Goal: Complete application form: Complete application form

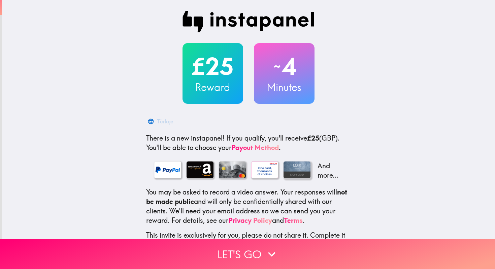
scroll to position [45, 0]
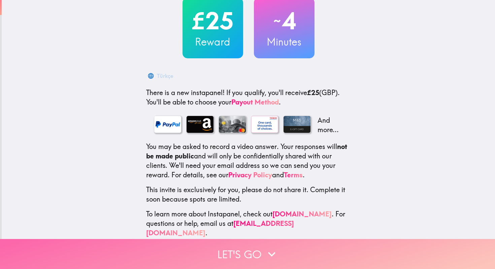
click at [265, 260] on icon "button" at bounding box center [271, 254] width 15 height 15
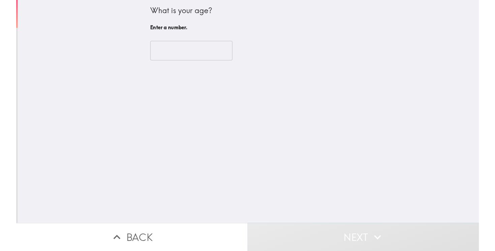
scroll to position [0, 0]
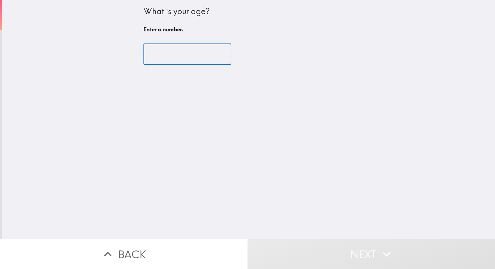
click at [158, 62] on input "number" at bounding box center [188, 54] width 88 height 21
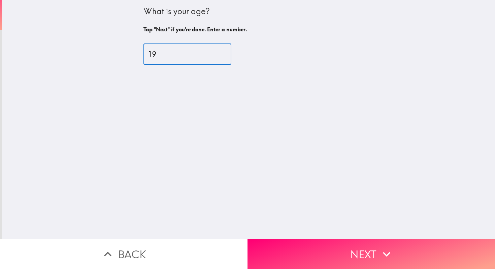
type input "19"
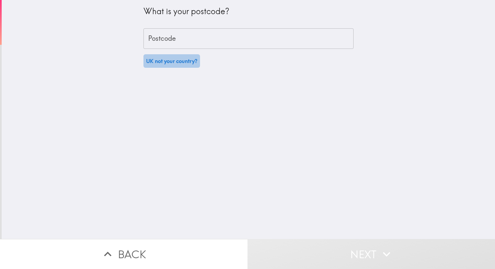
drag, startPoint x: 158, startPoint y: 62, endPoint x: 152, endPoint y: 61, distance: 5.8
click at [152, 61] on button "UK not your country?" at bounding box center [172, 60] width 57 height 13
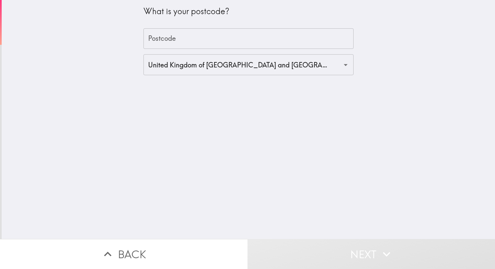
click at [159, 45] on input "Postcode" at bounding box center [249, 38] width 210 height 21
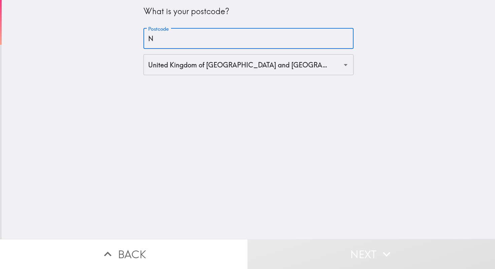
click at [164, 42] on input "N" at bounding box center [249, 38] width 210 height 21
click at [197, 41] on input "N" at bounding box center [249, 38] width 210 height 21
type input "N1 0LX"
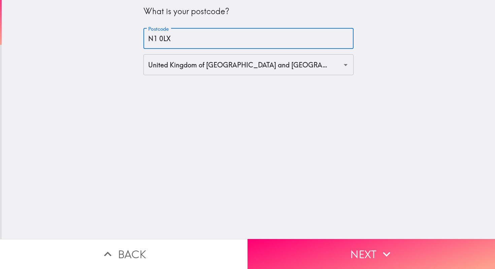
click at [346, 247] on button "Next" at bounding box center [372, 254] width 248 height 30
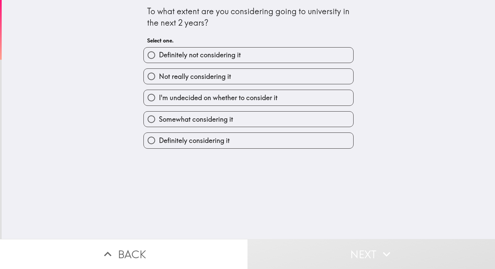
click at [228, 145] on span "Definitely considering it" at bounding box center [194, 140] width 71 height 9
click at [159, 145] on input "Definitely considering it" at bounding box center [151, 140] width 15 height 15
radio input "true"
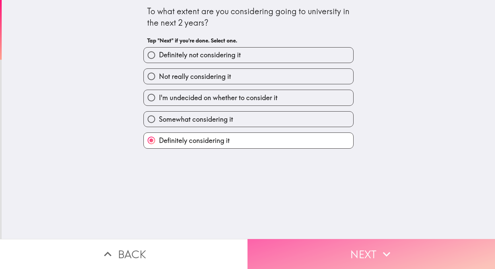
click at [320, 252] on button "Next" at bounding box center [372, 254] width 248 height 30
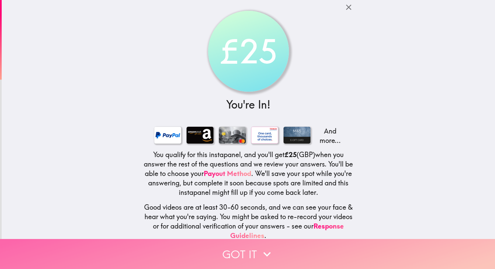
click at [267, 247] on icon "button" at bounding box center [267, 254] width 15 height 15
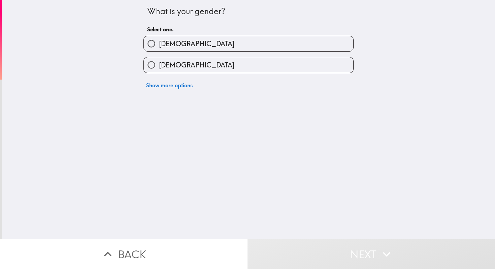
click at [190, 69] on label "[DEMOGRAPHIC_DATA]" at bounding box center [249, 64] width 210 height 15
click at [159, 69] on input "[DEMOGRAPHIC_DATA]" at bounding box center [151, 64] width 15 height 15
radio input "true"
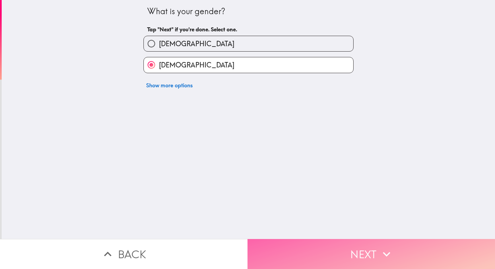
click at [323, 252] on button "Next" at bounding box center [372, 254] width 248 height 30
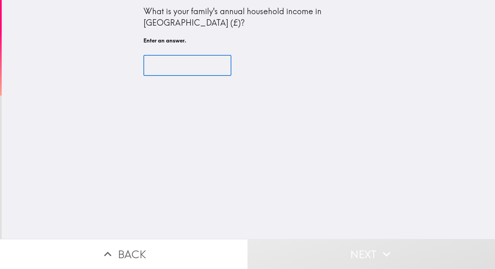
click at [186, 59] on input "text" at bounding box center [188, 65] width 88 height 21
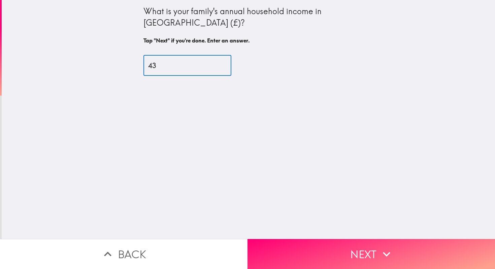
type input "4"
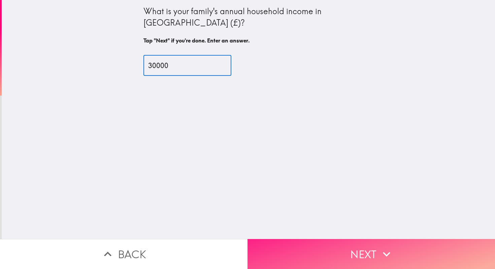
type input "30000"
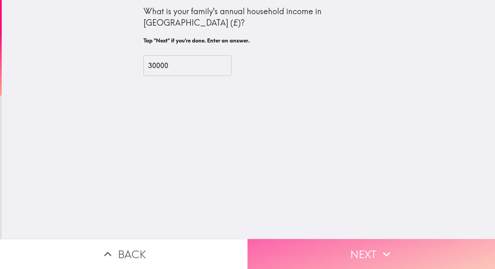
click at [346, 245] on button "Next" at bounding box center [372, 254] width 248 height 30
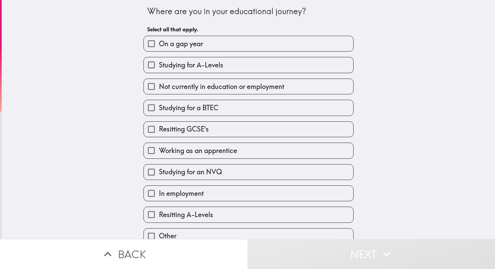
click at [233, 42] on label "On a gap year" at bounding box center [249, 43] width 210 height 15
click at [159, 42] on input "On a gap year" at bounding box center [151, 43] width 15 height 15
checkbox input "true"
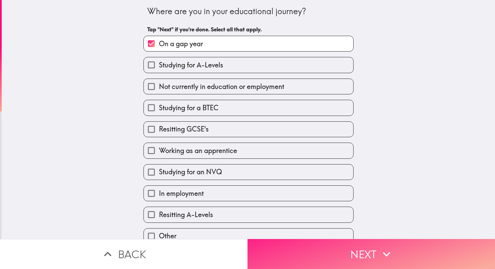
click at [287, 264] on button "Next" at bounding box center [372, 254] width 248 height 30
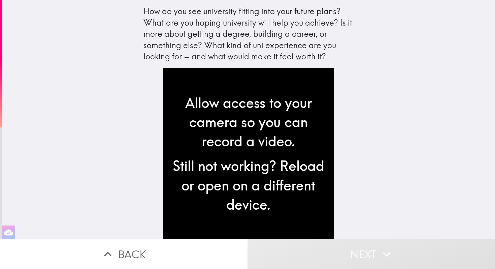
click at [251, 133] on div "Allow access to your camera so you can record a video." at bounding box center [248, 122] width 160 height 58
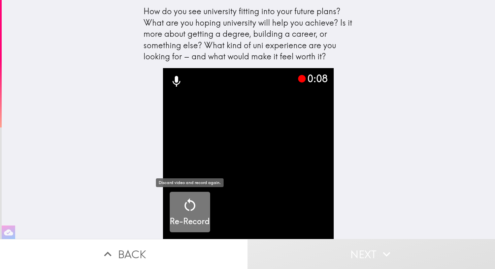
click at [195, 218] on h5 "Re-Record" at bounding box center [190, 221] width 40 height 11
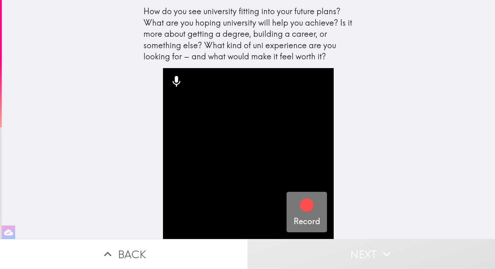
click at [301, 209] on icon "button" at bounding box center [307, 205] width 16 height 16
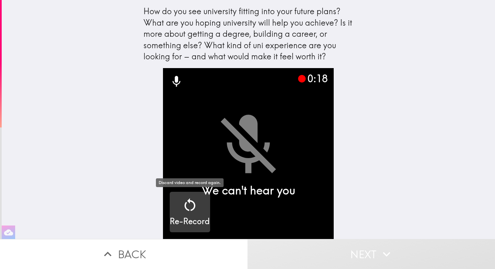
click at [195, 204] on icon "button" at bounding box center [190, 205] width 16 height 16
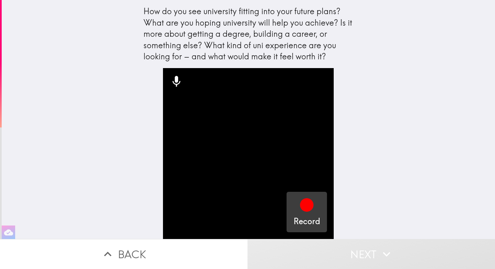
click at [306, 200] on icon "button" at bounding box center [306, 204] width 13 height 13
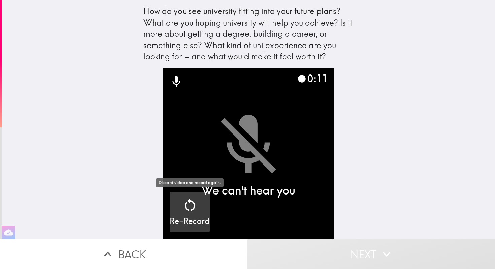
click at [191, 205] on icon "button" at bounding box center [190, 205] width 16 height 16
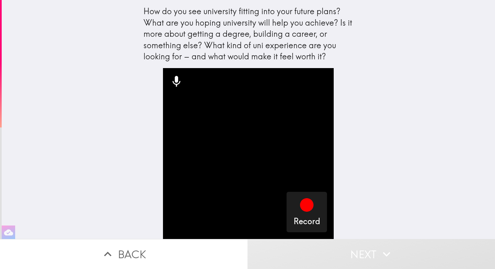
click at [176, 76] on icon at bounding box center [177, 81] width 8 height 11
click at [177, 79] on icon at bounding box center [177, 81] width 8 height 11
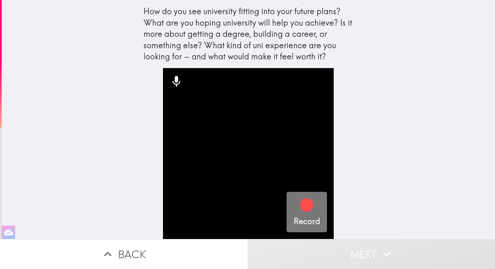
click at [303, 200] on icon "button" at bounding box center [306, 204] width 13 height 13
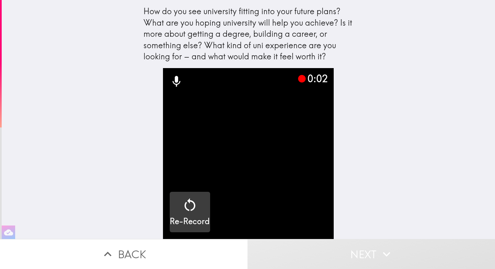
drag, startPoint x: 162, startPoint y: 76, endPoint x: 196, endPoint y: 215, distance: 143.4
click at [196, 215] on div "button" at bounding box center [190, 206] width 16 height 19
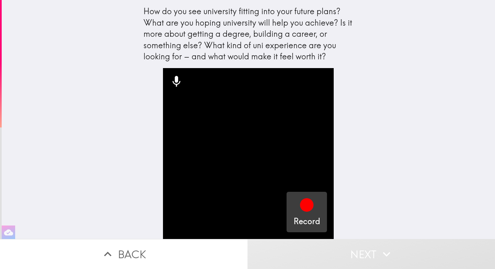
click at [292, 214] on button "Record" at bounding box center [307, 212] width 40 height 40
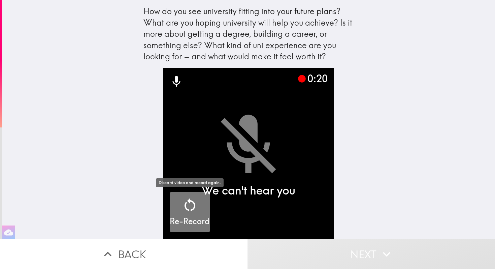
click at [190, 202] on icon "button" at bounding box center [190, 205] width 16 height 16
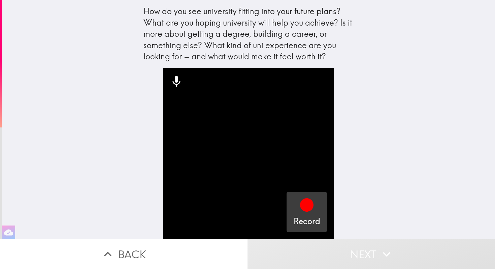
click at [299, 207] on icon "button" at bounding box center [307, 205] width 16 height 16
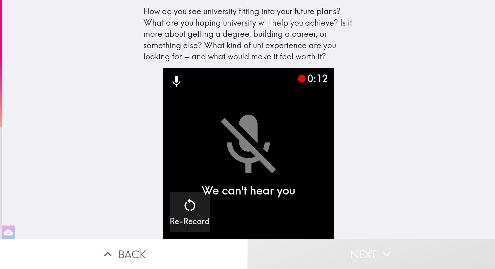
click at [178, 80] on icon at bounding box center [177, 81] width 8 height 11
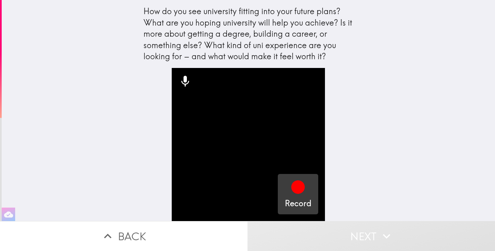
click at [305, 185] on icon "button" at bounding box center [298, 187] width 16 height 16
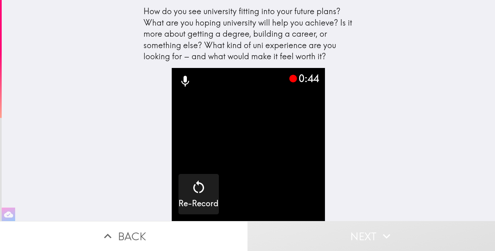
click at [387, 251] on button "Next" at bounding box center [372, 236] width 248 height 30
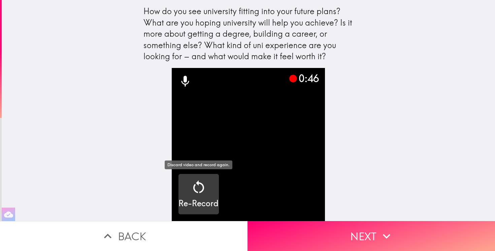
click at [207, 191] on div "Re-Record" at bounding box center [199, 194] width 40 height 30
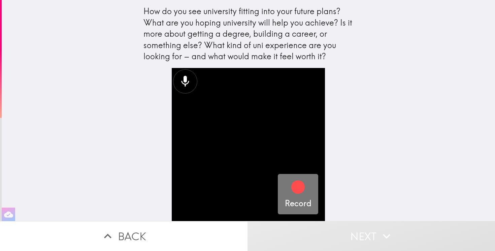
click at [307, 199] on h5 "Record" at bounding box center [298, 203] width 27 height 11
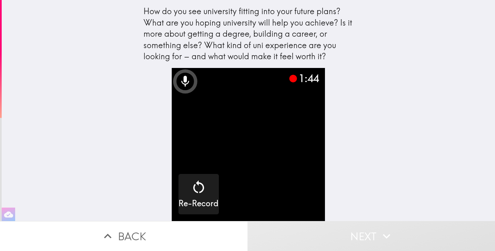
click at [299, 194] on video "button" at bounding box center [248, 144] width 153 height 153
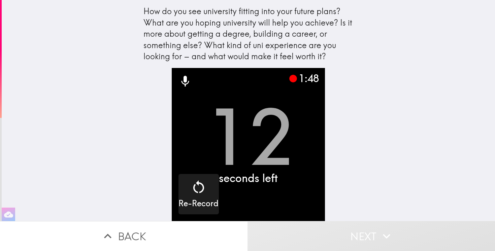
click at [315, 234] on button "Next" at bounding box center [372, 236] width 248 height 30
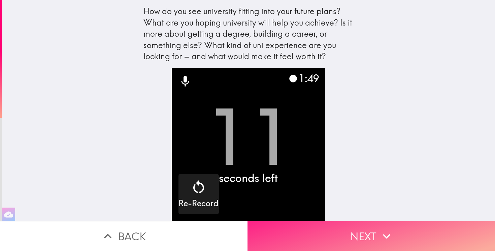
click at [333, 236] on button "Next" at bounding box center [372, 236] width 248 height 30
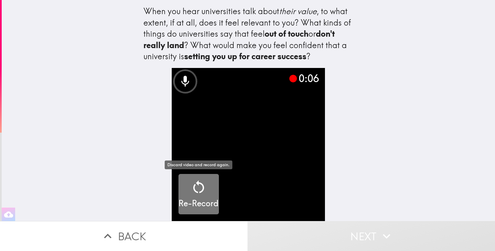
click at [196, 191] on icon "button" at bounding box center [198, 187] width 11 height 13
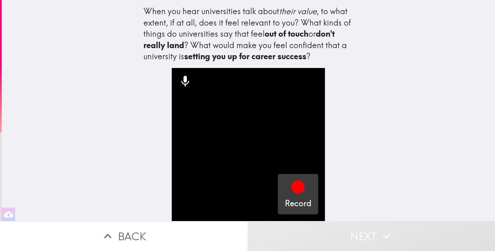
click at [301, 189] on icon "button" at bounding box center [297, 187] width 13 height 13
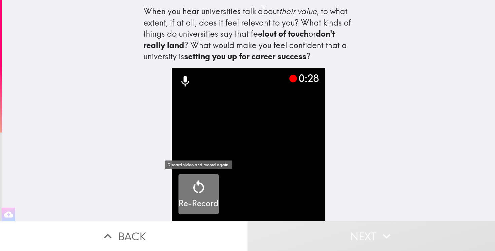
click at [207, 190] on icon "button" at bounding box center [199, 187] width 16 height 16
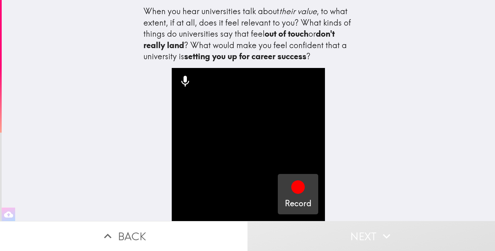
click at [313, 190] on button "Record" at bounding box center [298, 194] width 40 height 40
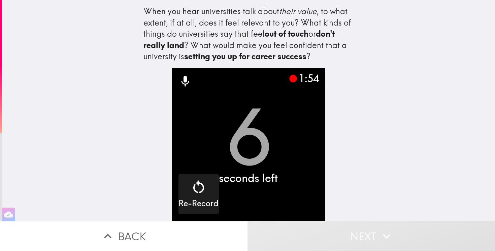
click at [325, 233] on button "Next" at bounding box center [372, 236] width 248 height 30
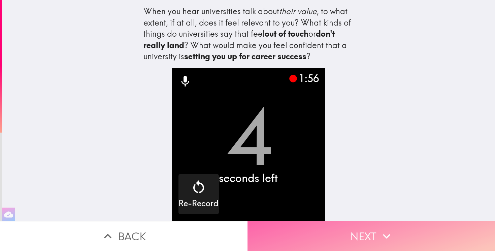
click at [341, 230] on button "Next" at bounding box center [372, 236] width 248 height 30
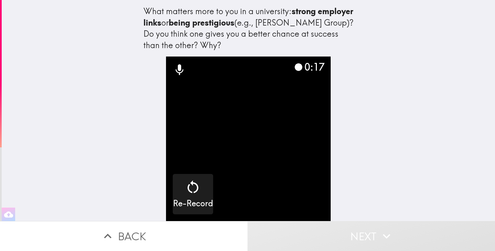
drag, startPoint x: 198, startPoint y: 21, endPoint x: 121, endPoint y: 20, distance: 77.2
click at [121, 21] on div "What matters more to you in a university: strong employer links or being presti…" at bounding box center [249, 110] width 494 height 221
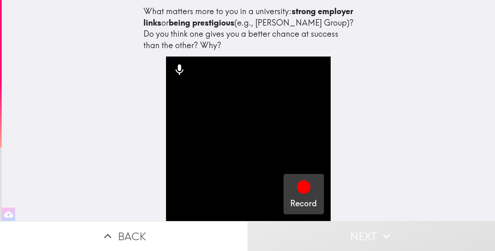
click at [301, 192] on icon "button" at bounding box center [303, 187] width 13 height 13
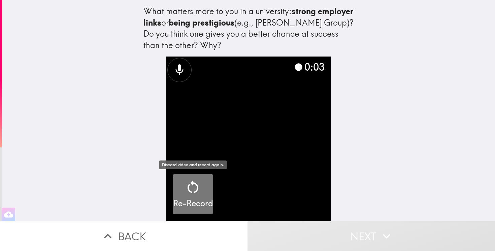
click at [178, 197] on div "Re-Record" at bounding box center [193, 194] width 40 height 30
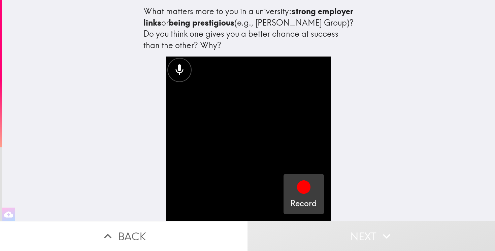
click at [292, 194] on div "Record" at bounding box center [303, 194] width 27 height 30
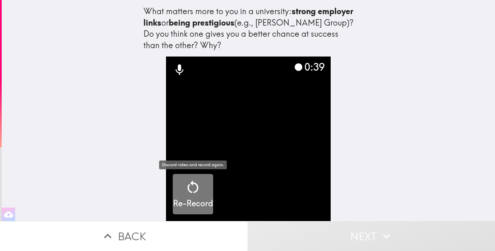
click at [184, 187] on div "Re-Record" at bounding box center [193, 194] width 40 height 30
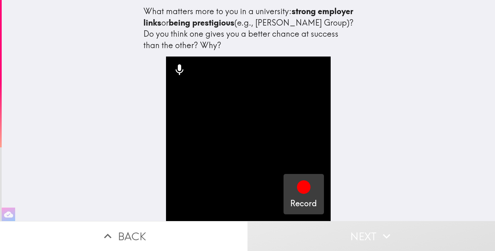
click at [307, 194] on icon "button" at bounding box center [304, 187] width 16 height 16
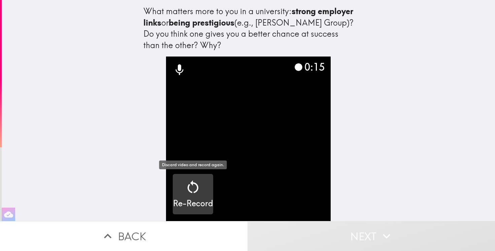
click at [188, 189] on icon "button" at bounding box center [193, 187] width 11 height 13
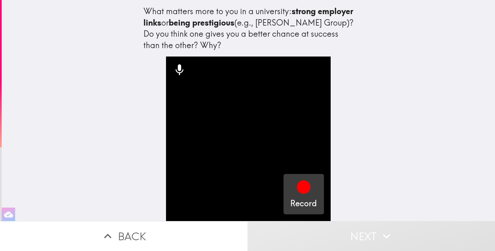
click at [304, 206] on h5 "Record" at bounding box center [303, 203] width 27 height 11
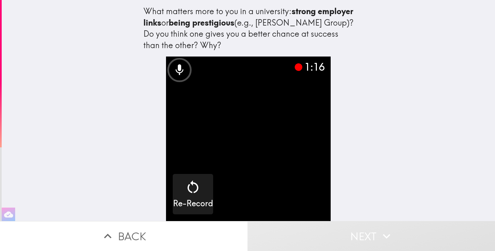
click at [366, 241] on button "Next" at bounding box center [372, 236] width 248 height 30
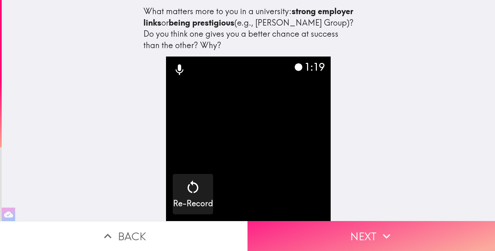
click at [366, 240] on button "Next" at bounding box center [372, 236] width 248 height 30
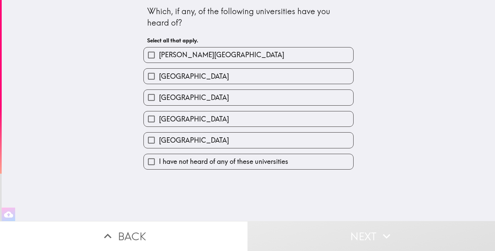
click at [205, 53] on span "[PERSON_NAME][GEOGRAPHIC_DATA]" at bounding box center [221, 54] width 125 height 9
click at [159, 53] on input "[PERSON_NAME][GEOGRAPHIC_DATA]" at bounding box center [151, 55] width 15 height 15
checkbox input "true"
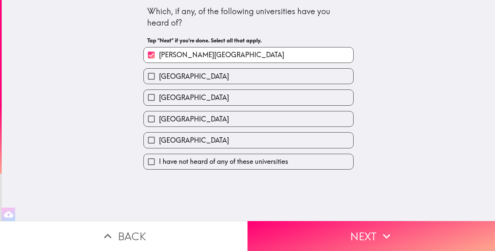
click at [193, 138] on span "[GEOGRAPHIC_DATA]" at bounding box center [194, 140] width 70 height 9
click at [159, 138] on input "[GEOGRAPHIC_DATA]" at bounding box center [151, 140] width 15 height 15
checkbox input "true"
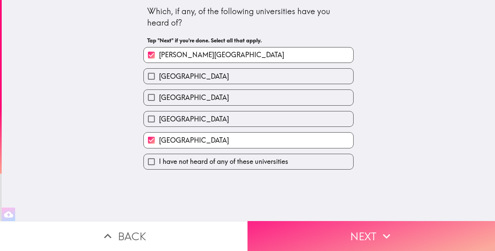
click at [281, 234] on button "Next" at bounding box center [372, 236] width 248 height 30
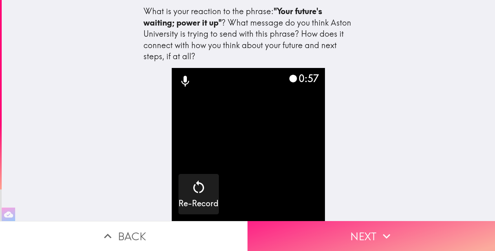
click at [304, 229] on button "Next" at bounding box center [372, 236] width 248 height 30
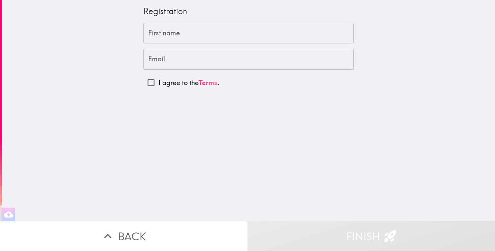
click at [221, 36] on input "First name" at bounding box center [249, 33] width 210 height 21
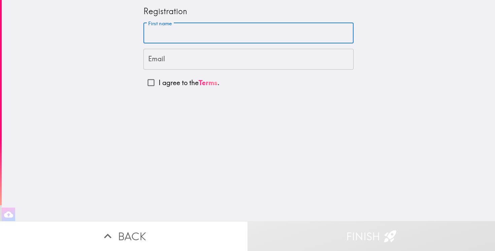
type input "[PERSON_NAME]"
type input "[EMAIL_ADDRESS][DOMAIN_NAME]"
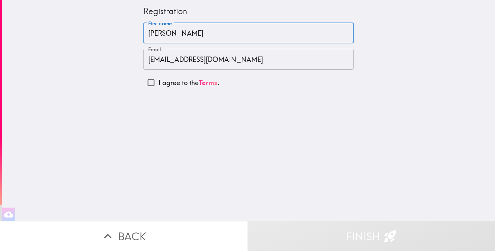
click at [160, 82] on p "I agree to the Terms ." at bounding box center [189, 82] width 61 height 9
click at [159, 82] on input "I agree to the Terms ." at bounding box center [151, 82] width 15 height 15
checkbox input "true"
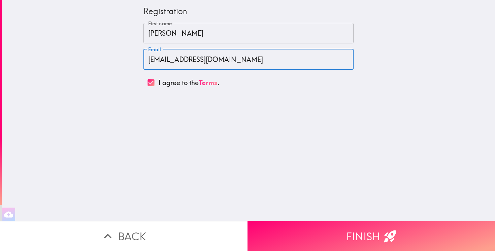
drag, startPoint x: 186, startPoint y: 58, endPoint x: 137, endPoint y: 58, distance: 48.2
click at [137, 58] on div "Registration First name [PERSON_NAME] First name Email [EMAIL_ADDRESS][DOMAIN_N…" at bounding box center [249, 110] width 494 height 221
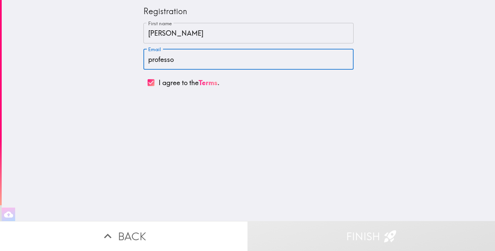
type input "[EMAIL_ADDRESS][DOMAIN_NAME]"
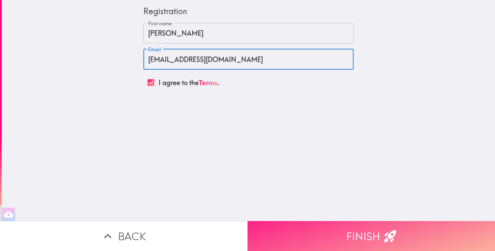
click at [314, 228] on button "Finish" at bounding box center [372, 236] width 248 height 30
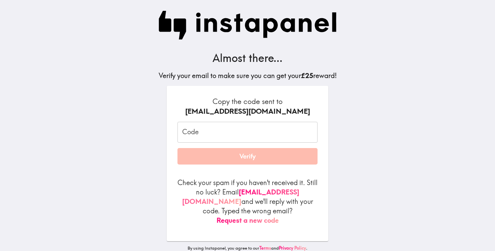
click at [202, 135] on input "Code" at bounding box center [248, 132] width 140 height 21
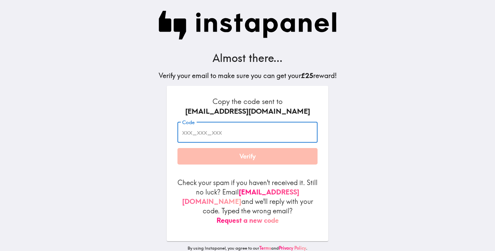
paste input "hYG_4FN_KLf"
type input "hYG_4FN_KLf"
click at [212, 157] on button "Verify" at bounding box center [248, 156] width 140 height 17
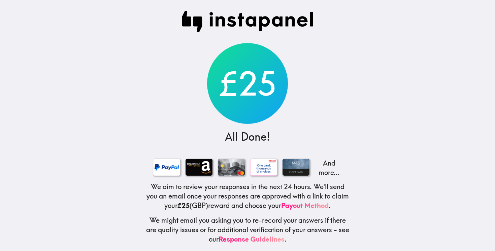
scroll to position [3, 0]
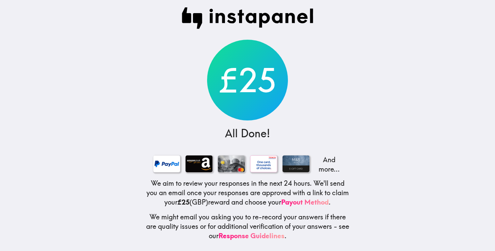
click at [237, 210] on div "£25 All Done! And more... We aim to review your responses in the next 24 hours.…" at bounding box center [248, 124] width 216 height 255
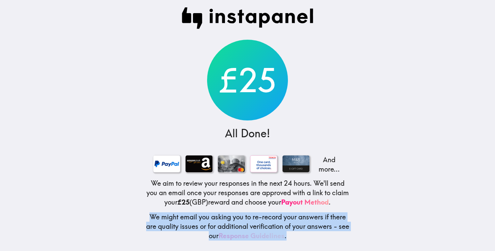
drag, startPoint x: 237, startPoint y: 210, endPoint x: 309, endPoint y: 237, distance: 77.0
click at [310, 237] on div "£25 All Done! And more... We aim to review your responses in the next 24 hours.…" at bounding box center [248, 124] width 216 height 255
click at [309, 237] on h5 "We might email you asking you to re-record your answers if there are quality is…" at bounding box center [247, 227] width 205 height 28
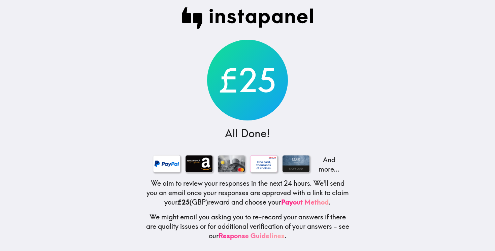
click at [285, 237] on link "Response Guidelines" at bounding box center [252, 236] width 66 height 8
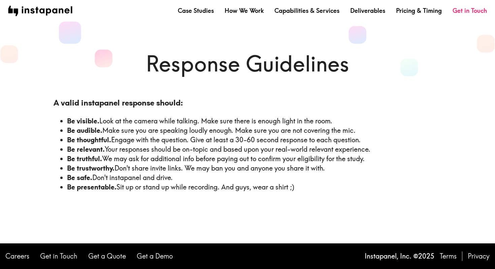
click at [196, 124] on main "Response Guidelines A valid instapanel response should: Be visible. Look at the…" at bounding box center [247, 121] width 495 height 243
click at [195, 121] on li "Be visible. Look at the camera while talking. Make sure there is enough light i…" at bounding box center [254, 120] width 375 height 9
click at [243, 9] on link "How We Work" at bounding box center [244, 10] width 39 height 8
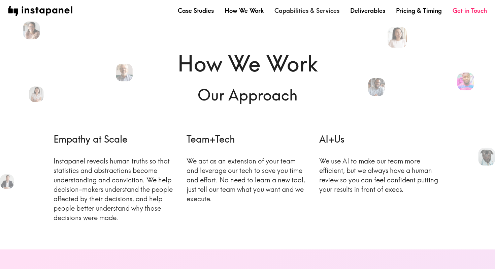
click at [289, 11] on link "Capabilities & Services" at bounding box center [307, 10] width 65 height 8
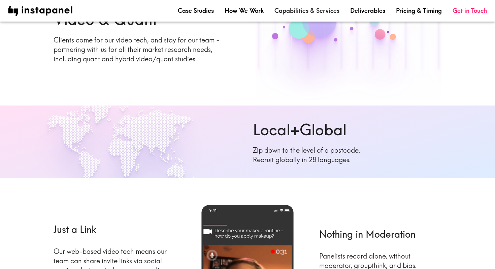
scroll to position [167, 0]
